Goal: Find specific page/section: Find specific page/section

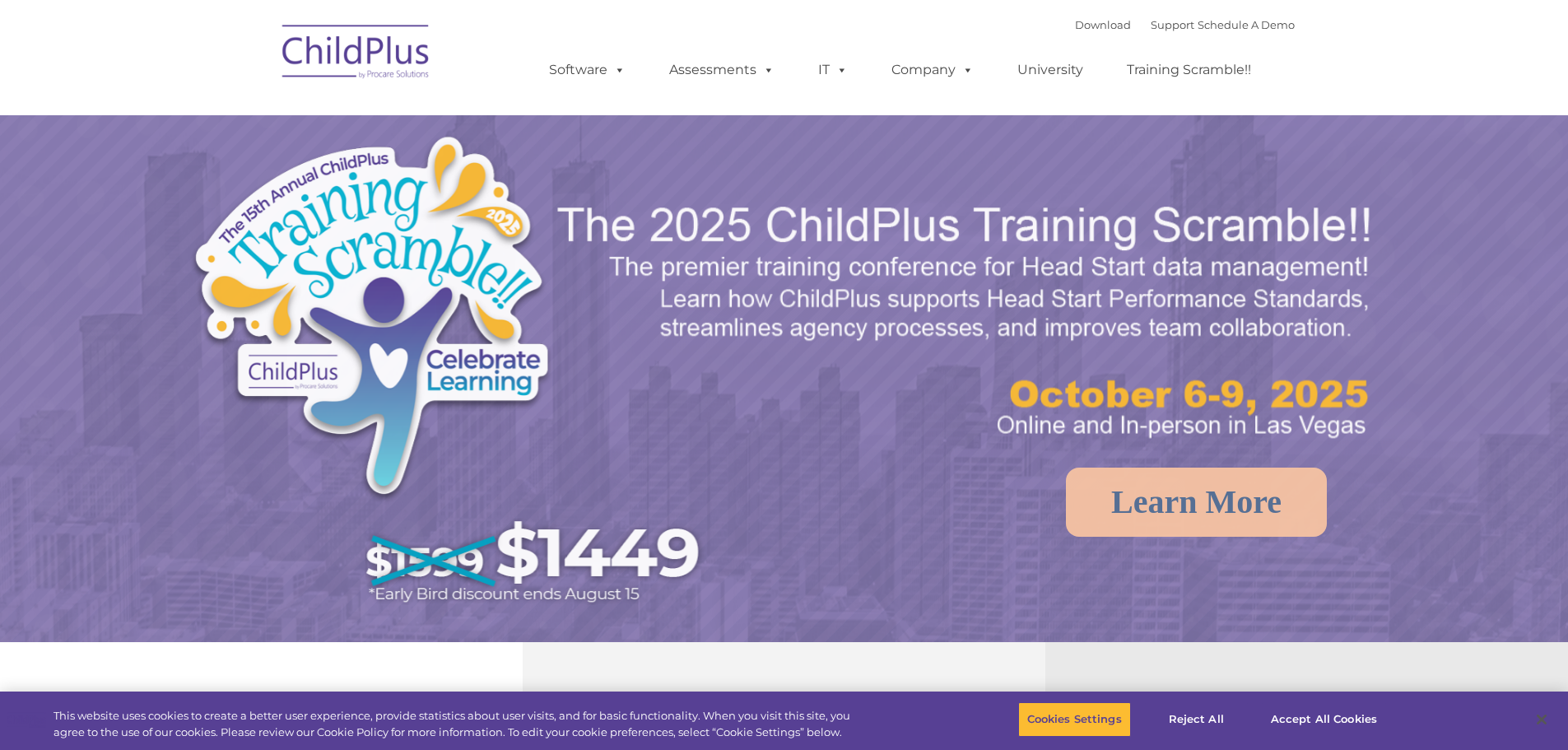
select select "MEDIUM"
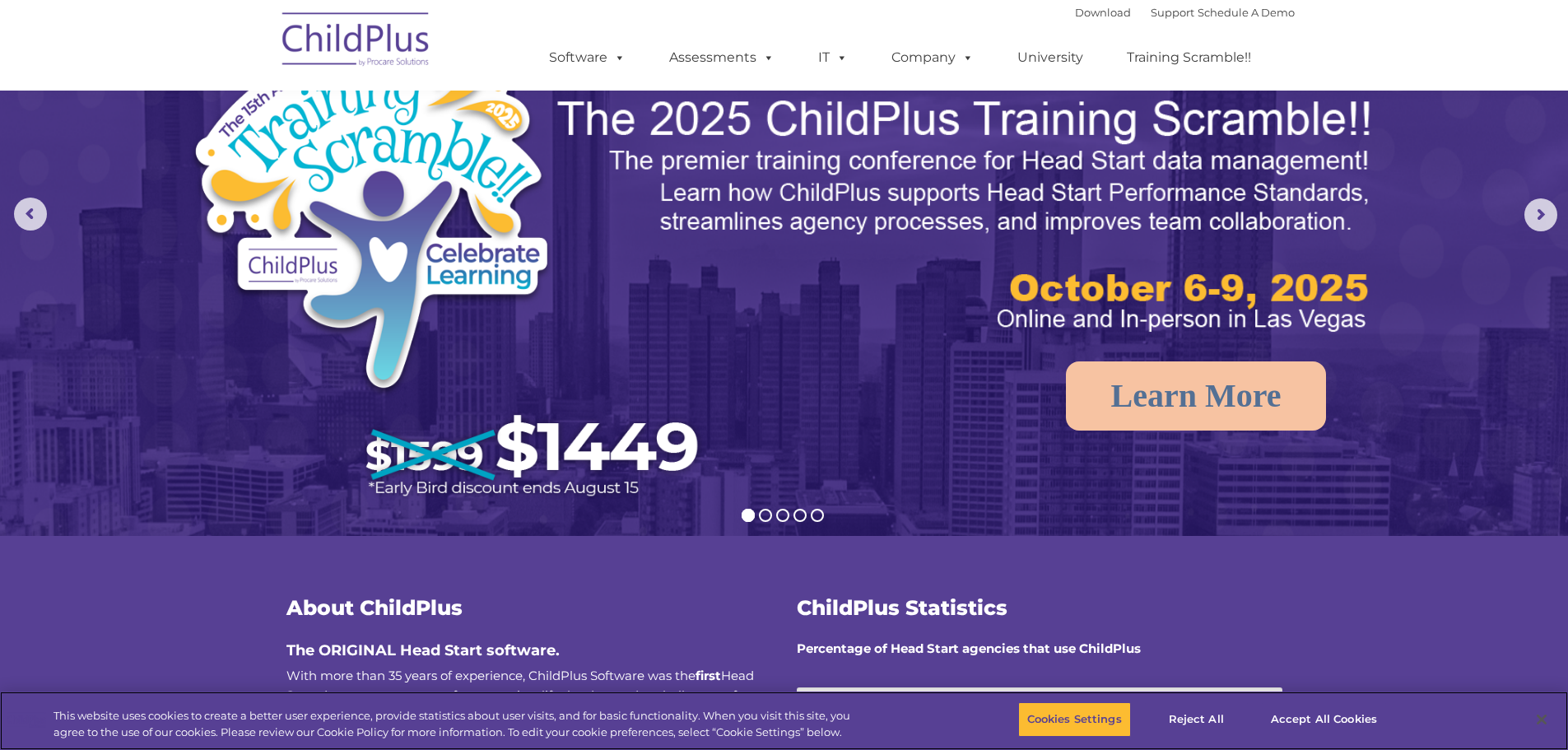
scroll to position [82, 0]
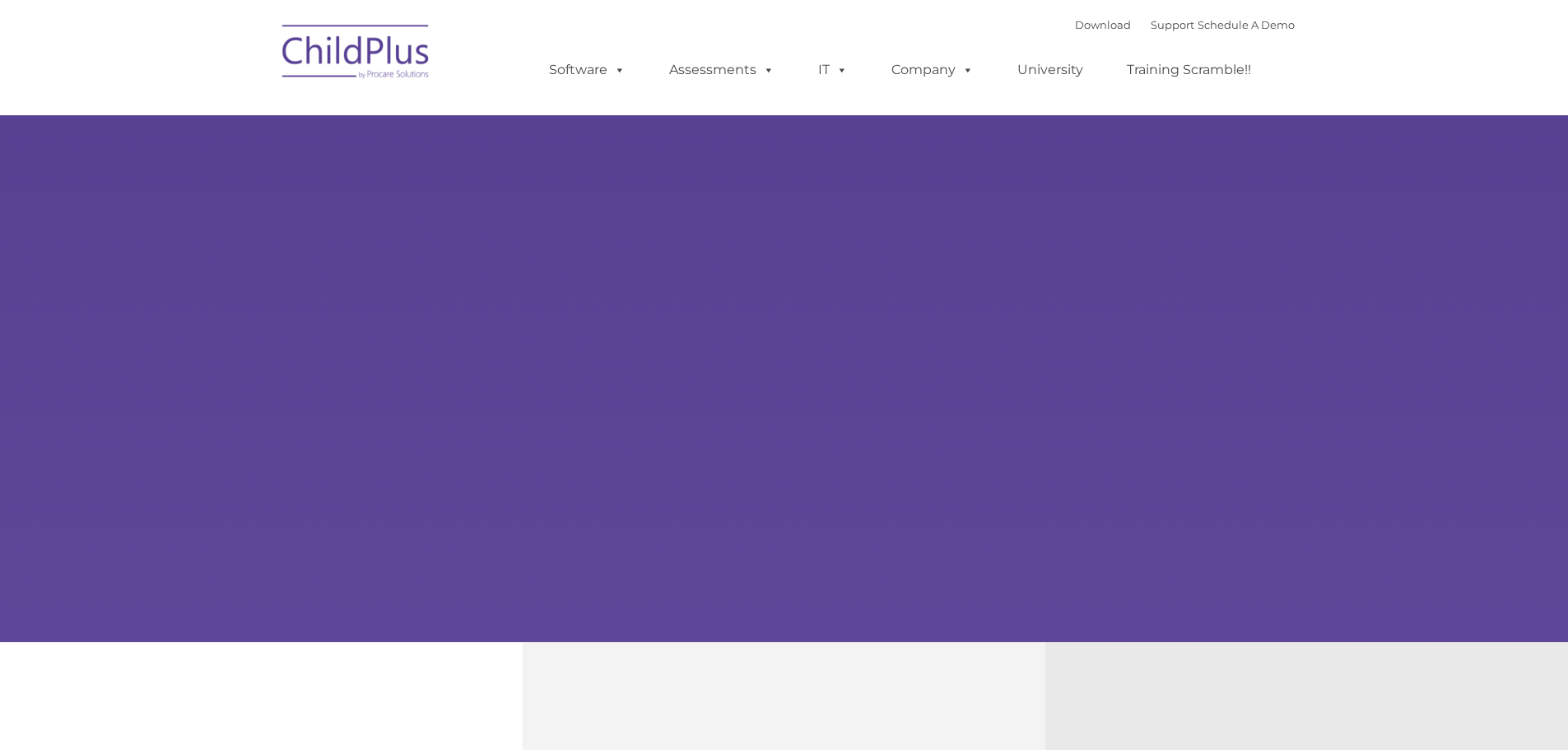
type input ""
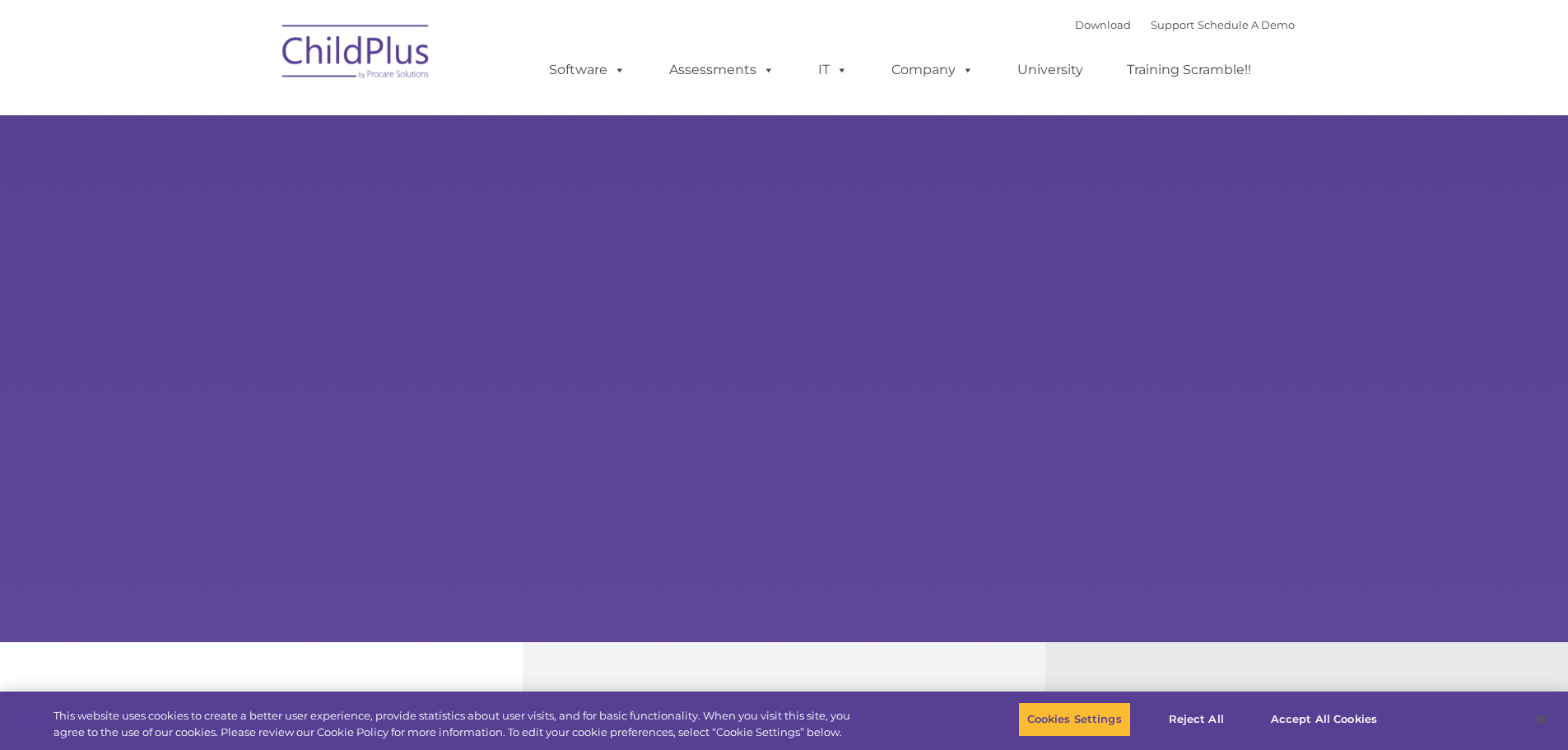
select select "MEDIUM"
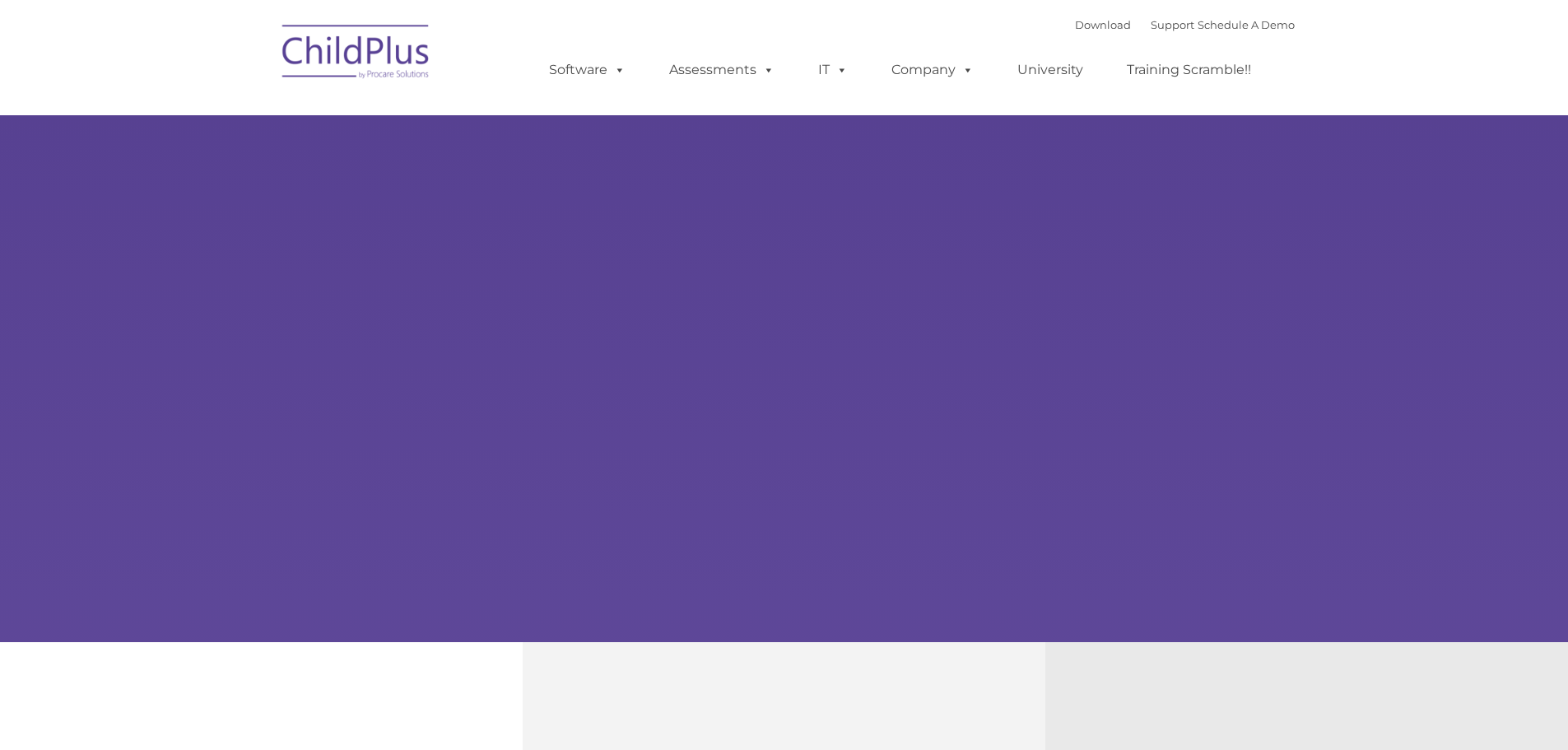
type input ""
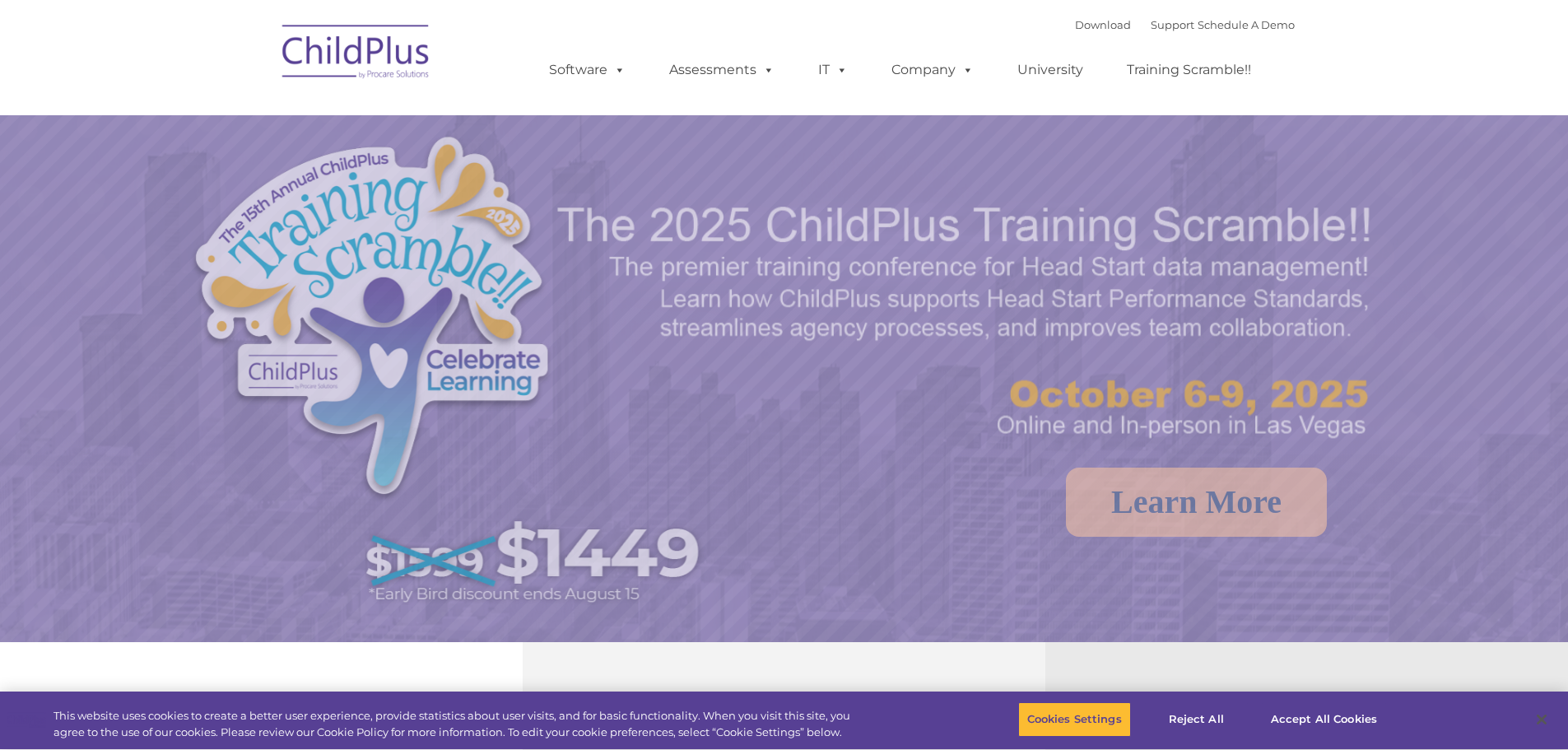
select select "MEDIUM"
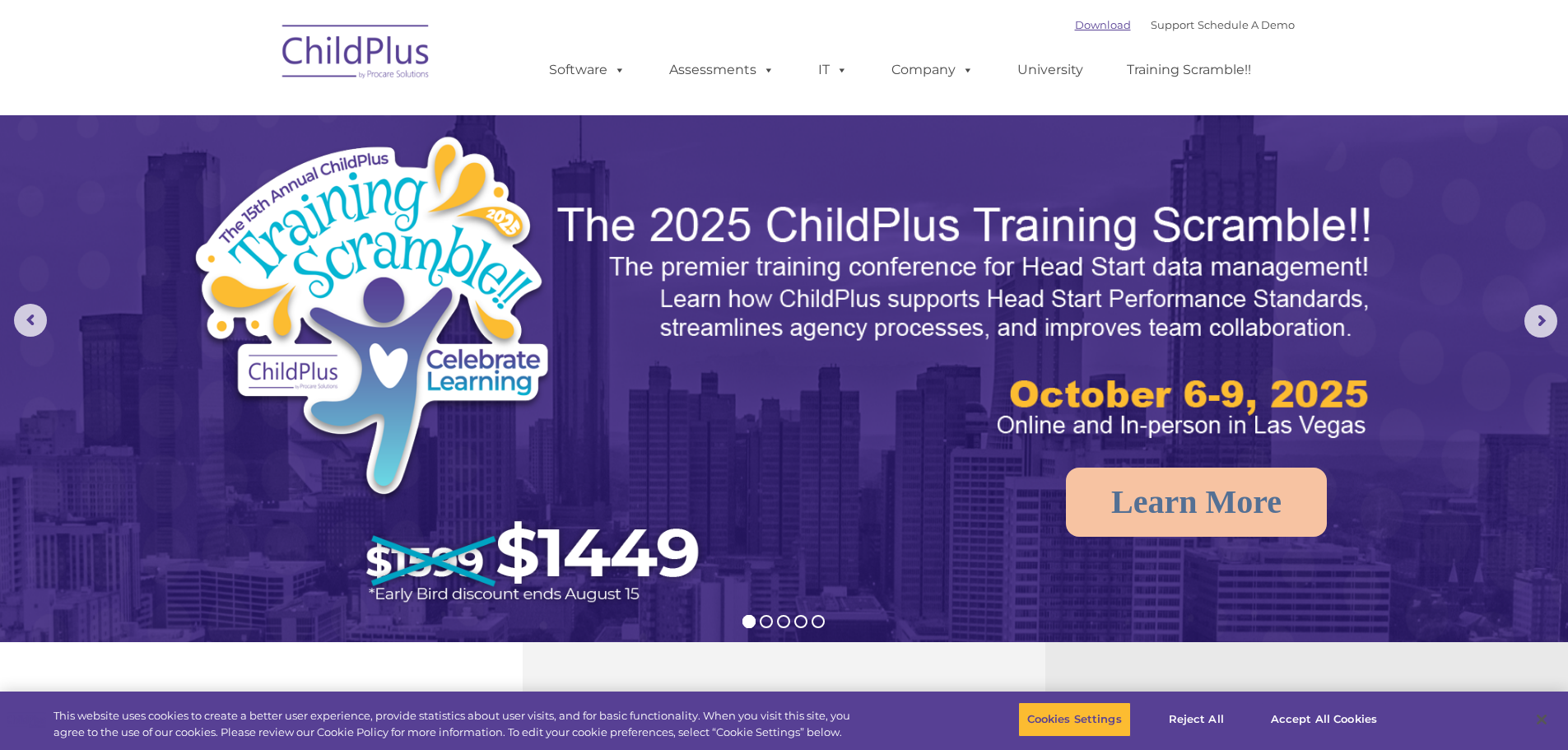
click at [1087, 19] on link "Download" at bounding box center [1102, 24] width 56 height 13
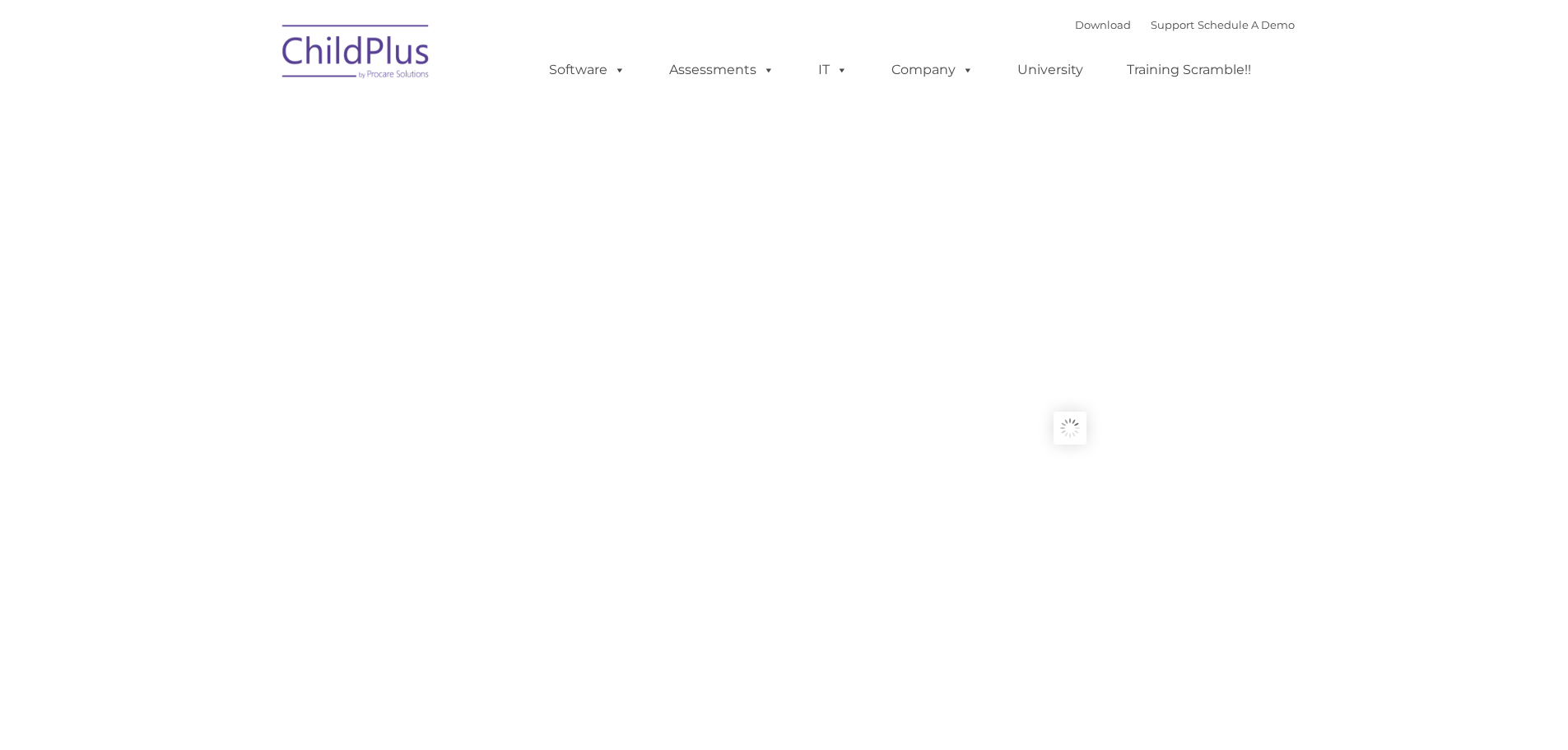
type input ""
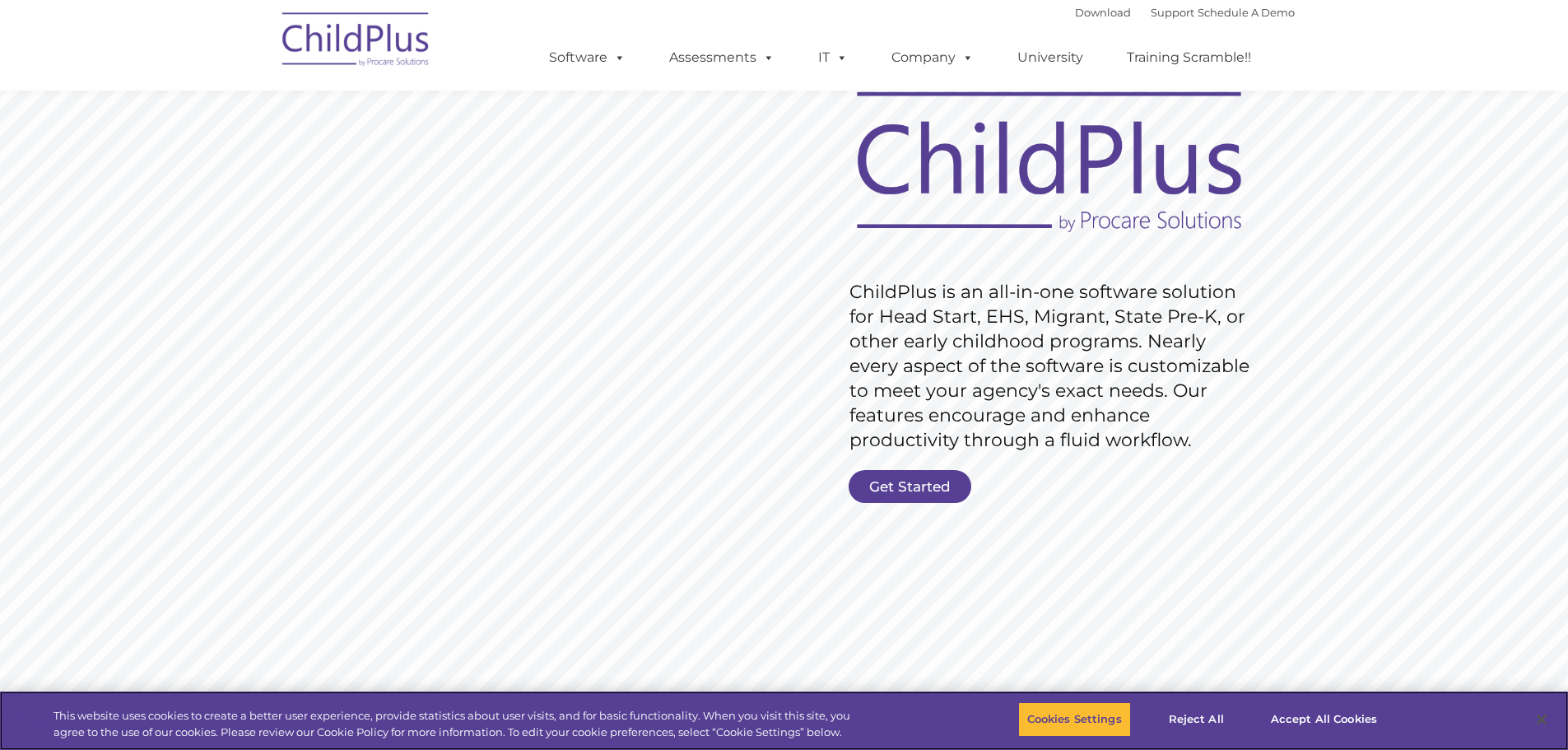
scroll to position [82, 0]
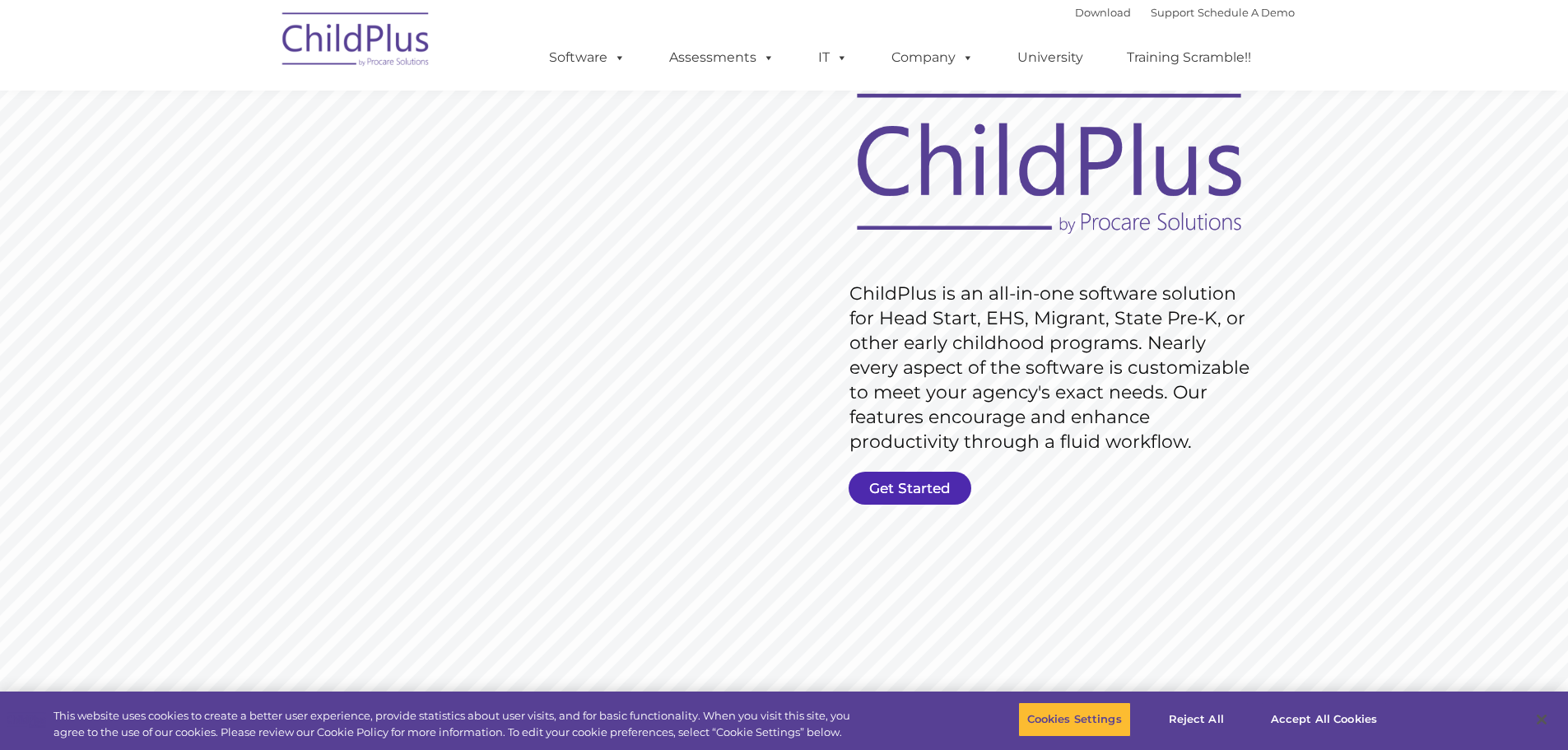
click at [935, 493] on link "Get Started" at bounding box center [910, 487] width 122 height 33
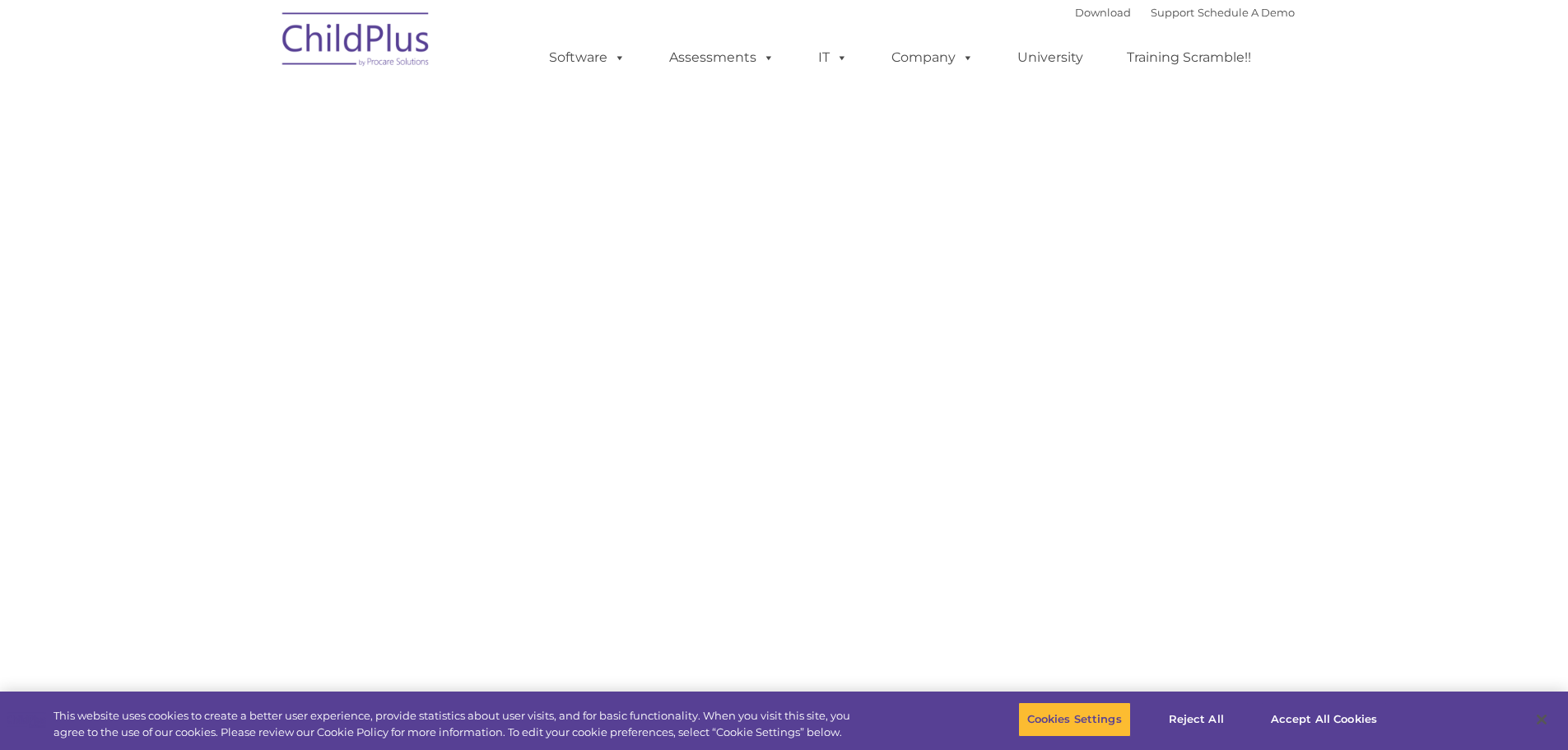
select select "MEDIUM"
